Goal: Navigation & Orientation: Find specific page/section

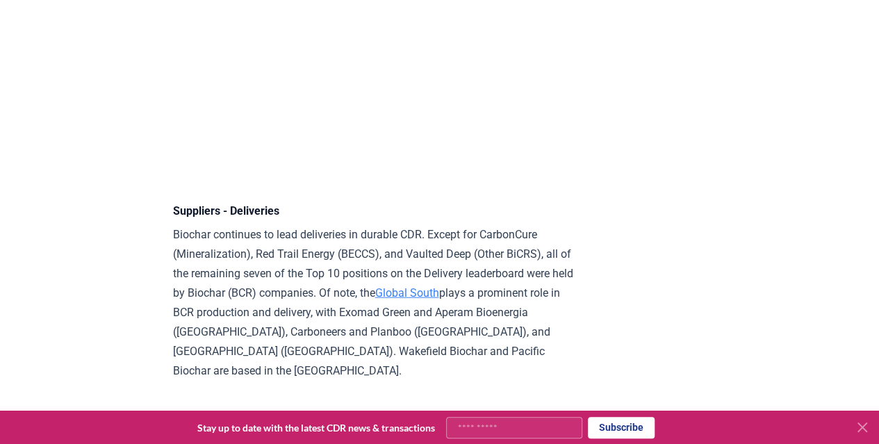
scroll to position [9463, 0]
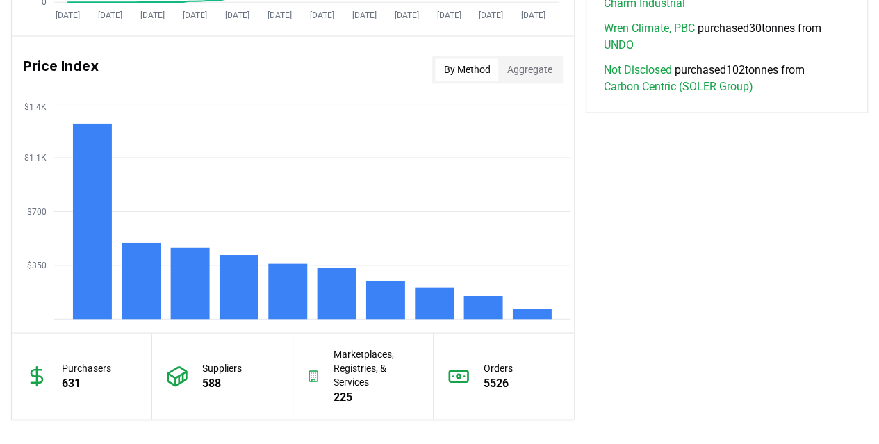
scroll to position [1145, 0]
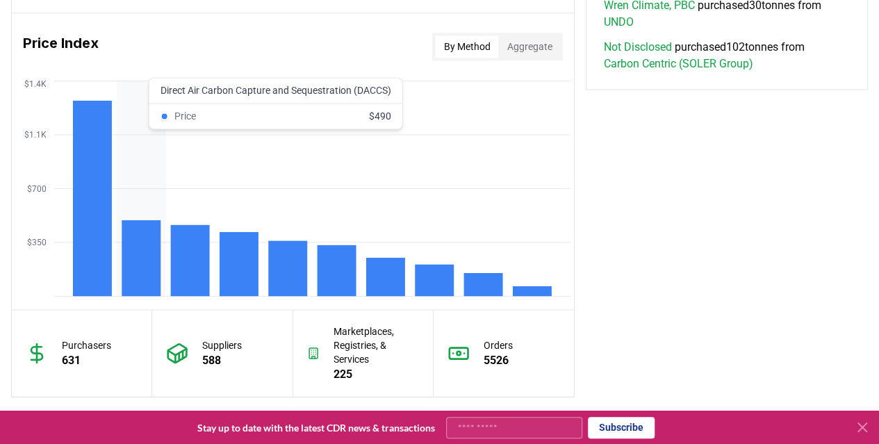
click at [147, 266] on rect at bounding box center [141, 258] width 39 height 76
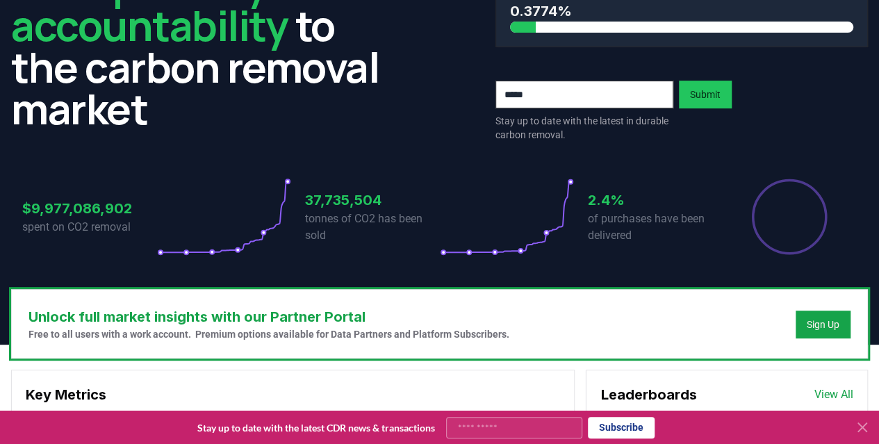
scroll to position [242, 0]
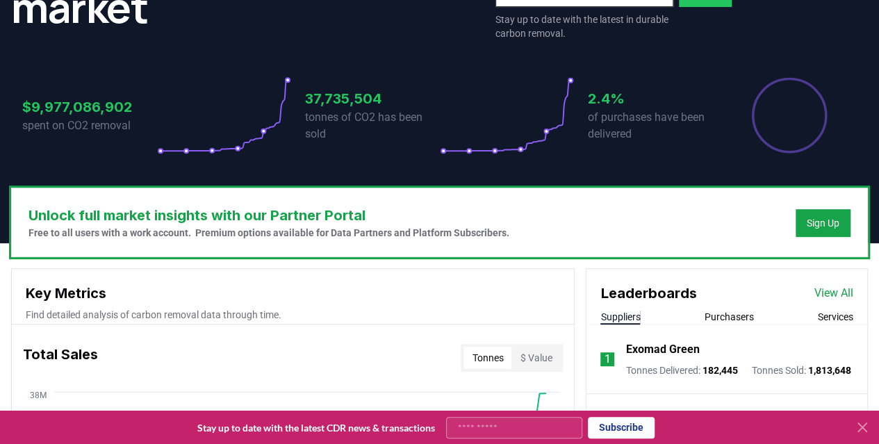
click at [306, 213] on h3 "Unlock full market insights with our Partner Portal" at bounding box center [268, 215] width 481 height 21
click at [826, 216] on div "Sign Up" at bounding box center [823, 223] width 33 height 14
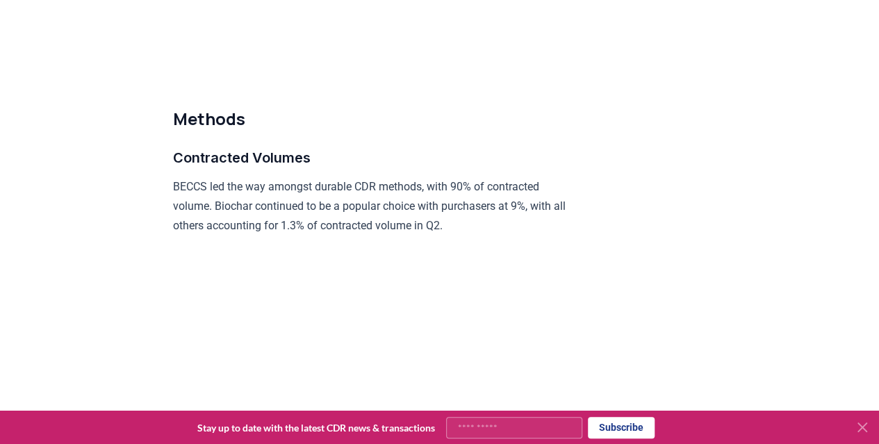
scroll to position [6463, 0]
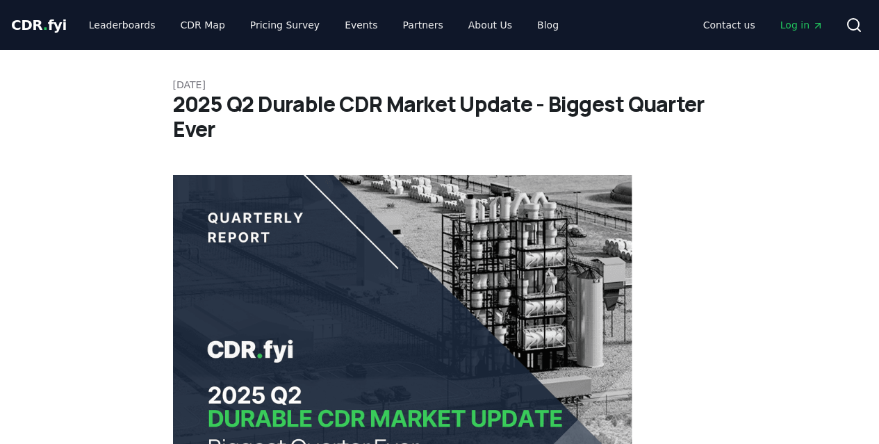
scroll to position [6463, 0]
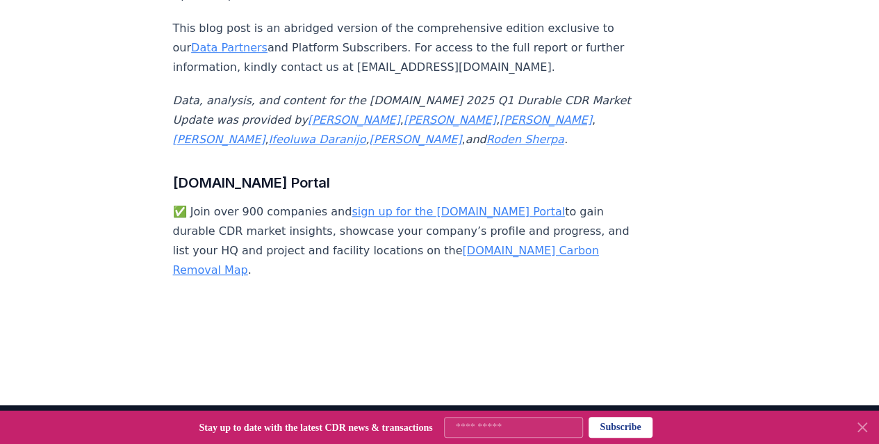
scroll to position [8339, 0]
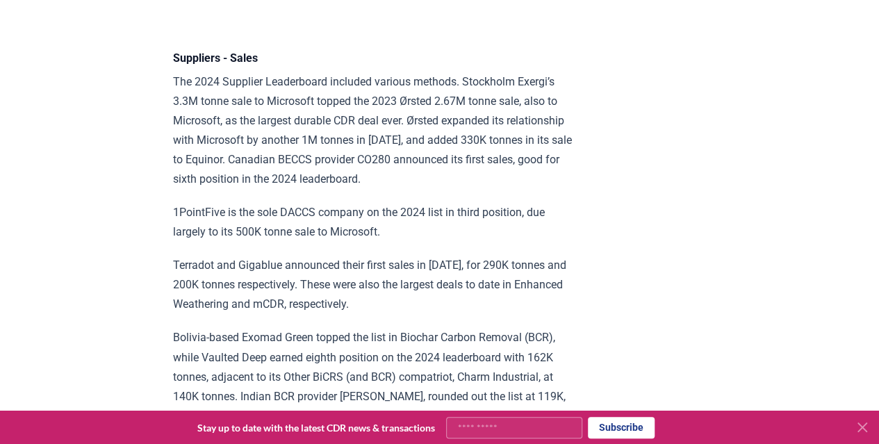
scroll to position [8895, 0]
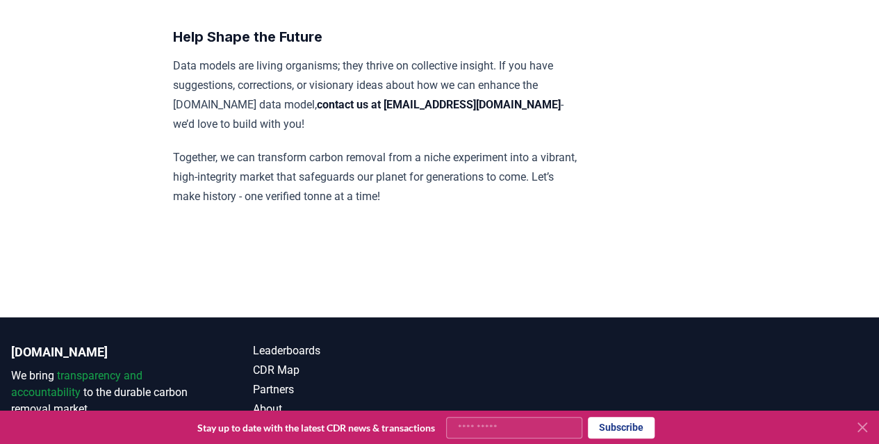
scroll to position [1753, 0]
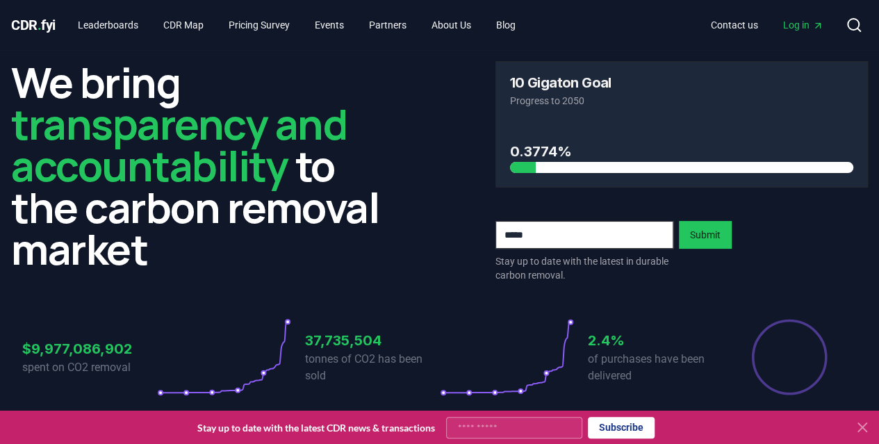
click at [799, 24] on span "Log in" at bounding box center [803, 25] width 40 height 14
click at [113, 22] on link "Leaderboards" at bounding box center [108, 25] width 83 height 25
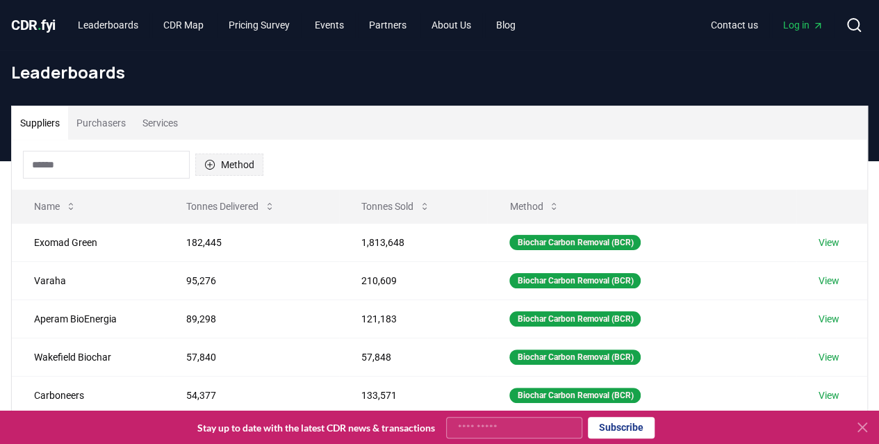
click at [245, 167] on button "Method" at bounding box center [229, 165] width 68 height 22
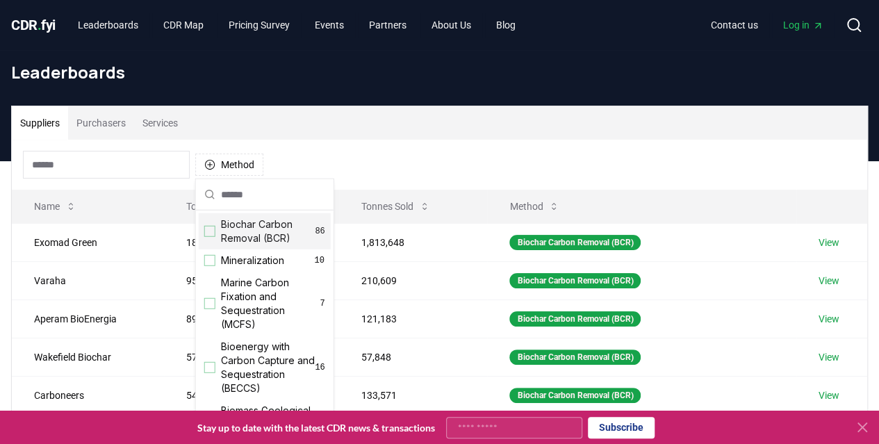
click at [96, 119] on button "Purchasers" at bounding box center [101, 122] width 66 height 33
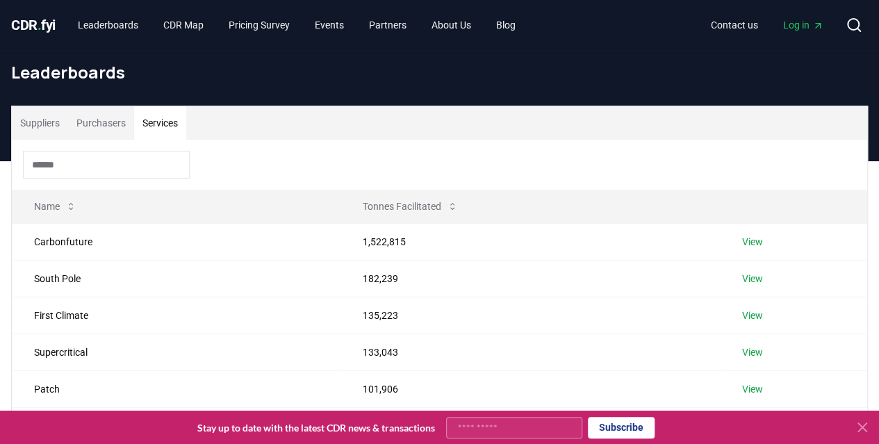
click at [178, 127] on button "Services" at bounding box center [160, 122] width 52 height 33
click at [132, 22] on link "Leaderboards" at bounding box center [108, 25] width 83 height 25
click at [173, 24] on link "CDR Map" at bounding box center [183, 25] width 63 height 25
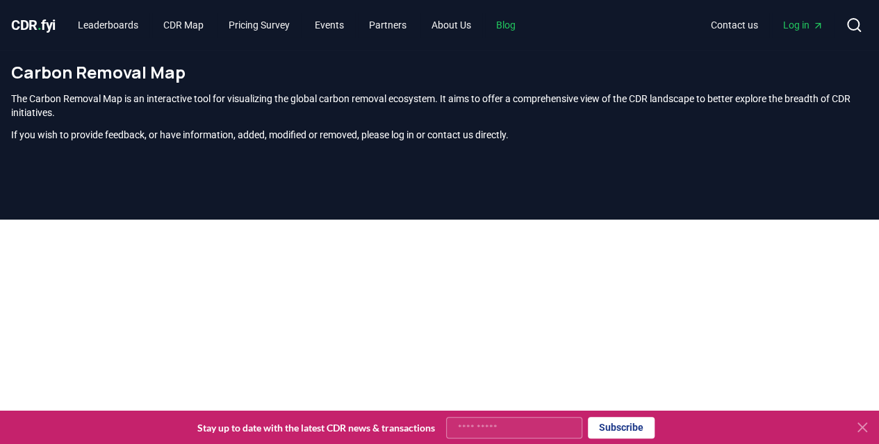
click at [507, 19] on link "Blog" at bounding box center [506, 25] width 42 height 25
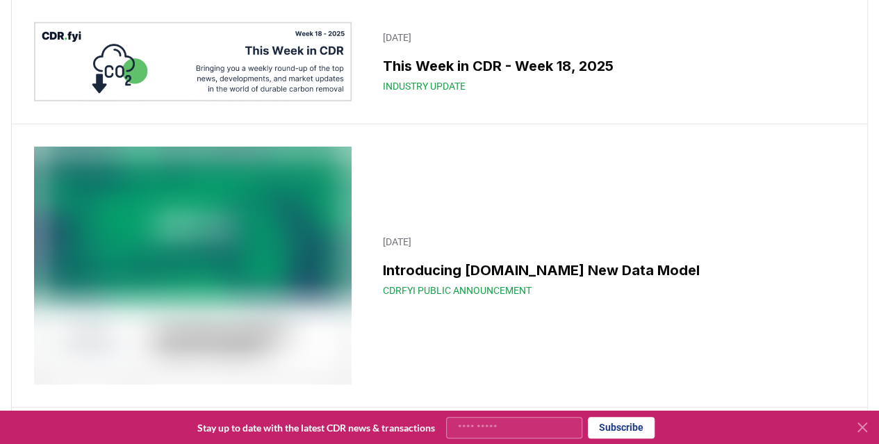
scroll to position [4587, 0]
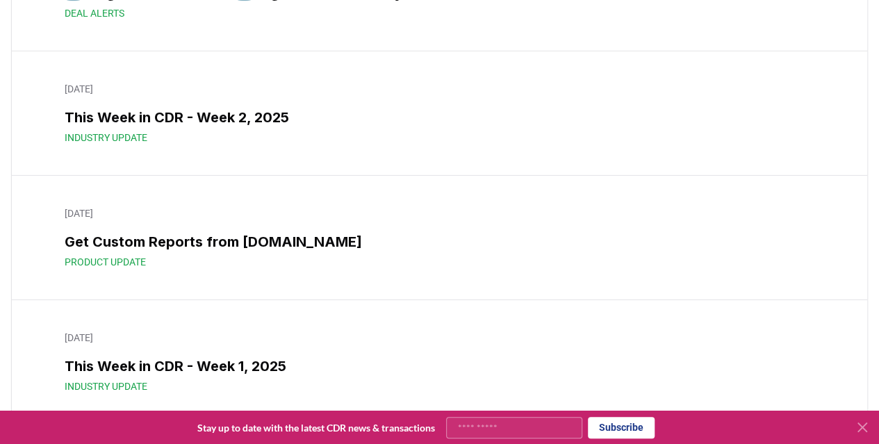
scroll to position [10077, 0]
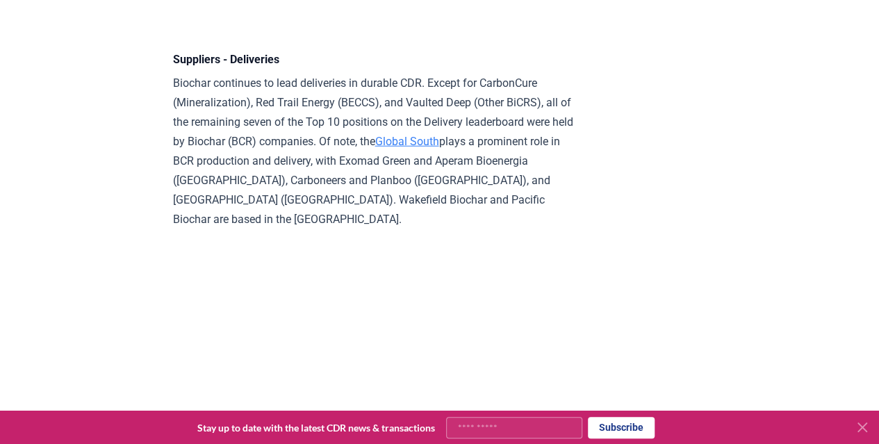
scroll to position [9660, 0]
